Goal: Browse casually

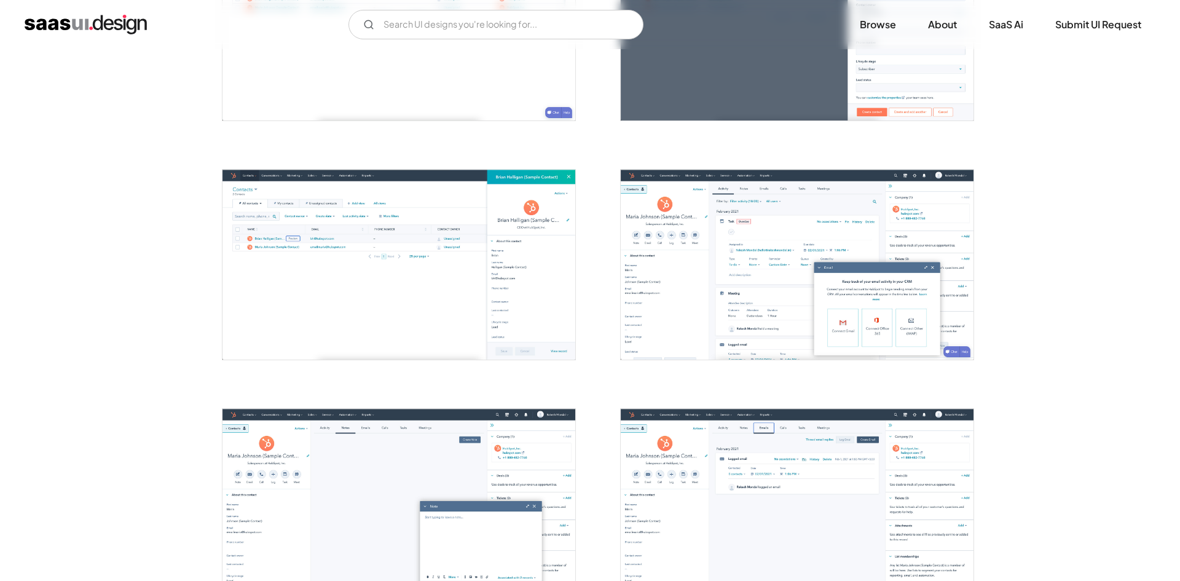
scroll to position [861, 0]
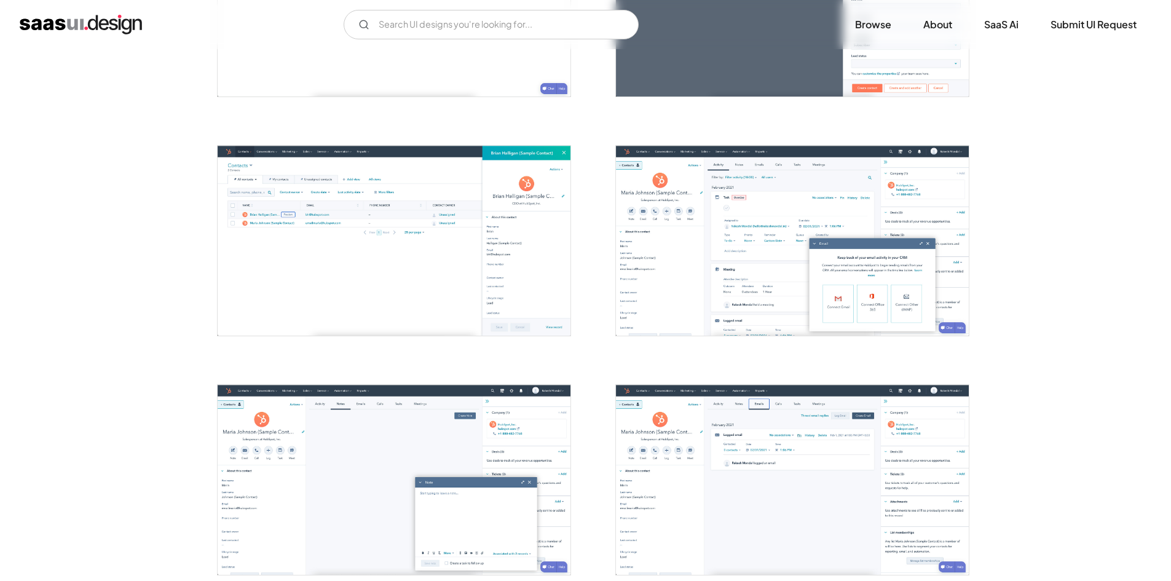
click at [767, 262] on img "open lightbox" at bounding box center [792, 241] width 353 height 190
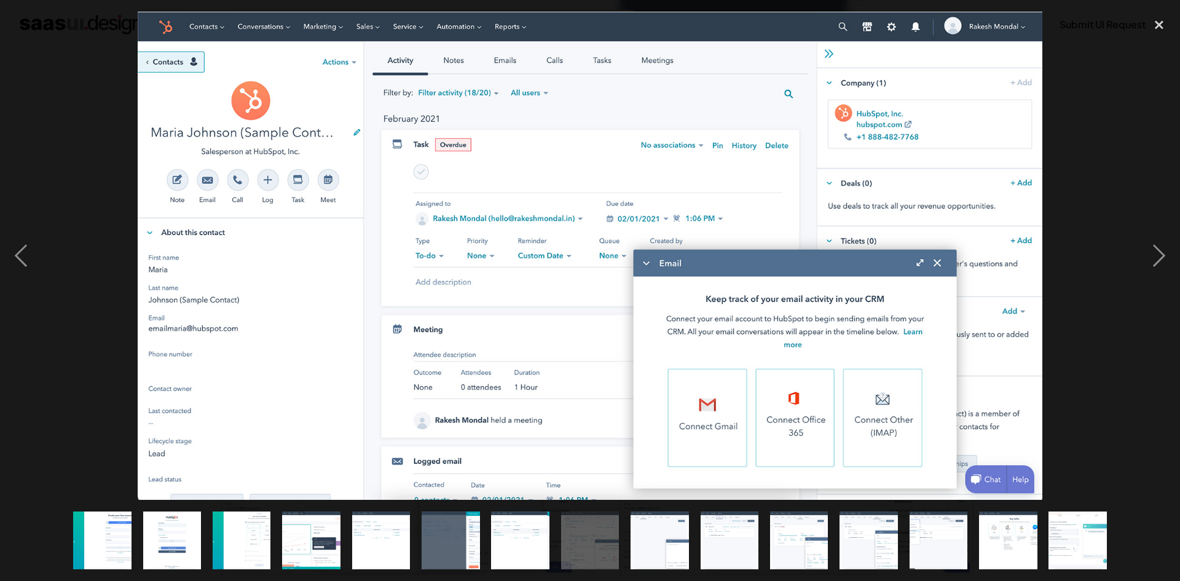
click at [943, 260] on img at bounding box center [591, 256] width 906 height 488
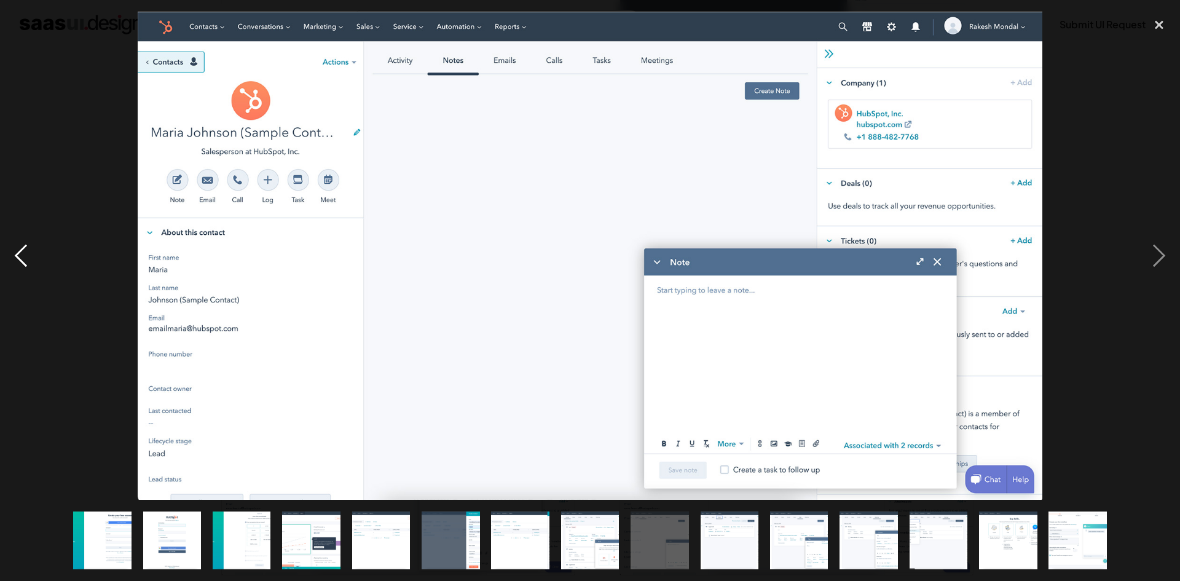
click at [39, 243] on div "previous image" at bounding box center [21, 256] width 42 height 488
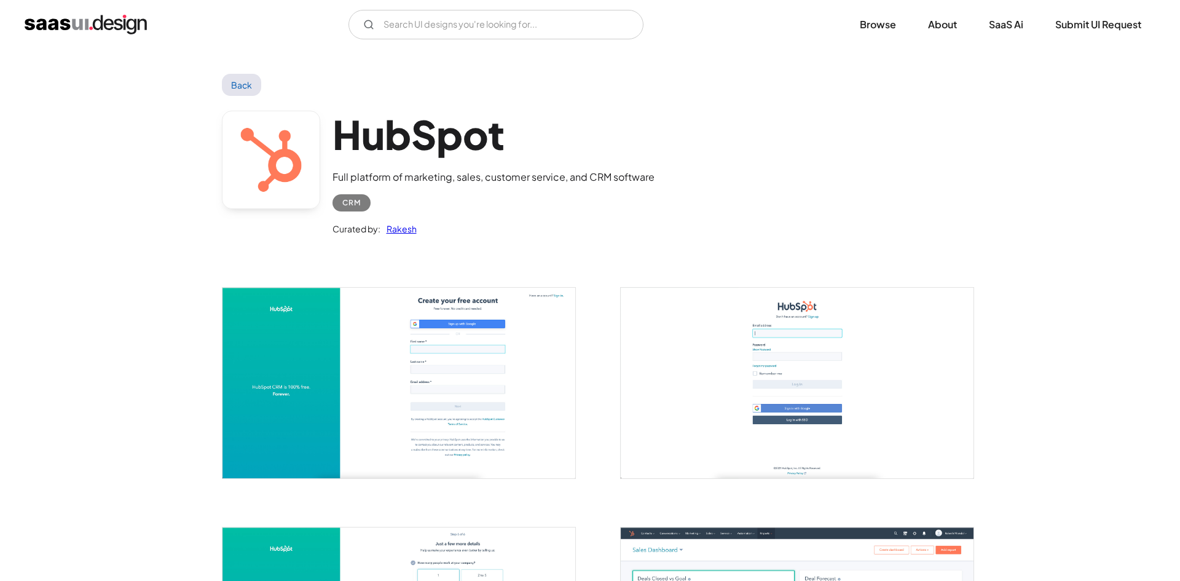
scroll to position [861, 0]
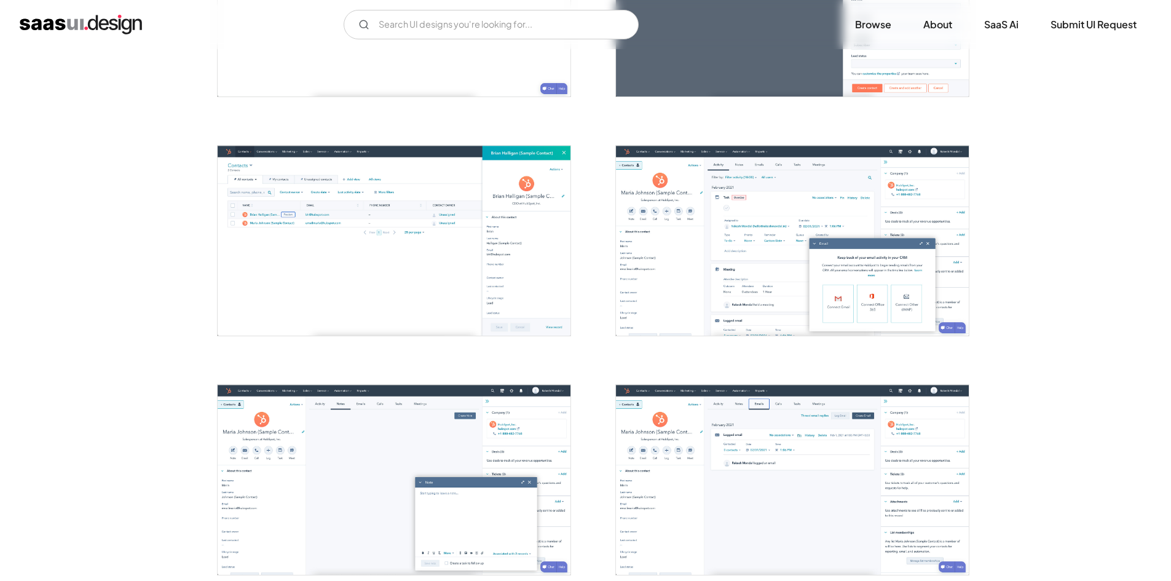
click at [750, 225] on img "open lightbox" at bounding box center [792, 241] width 353 height 190
